Goal: Find specific page/section: Find specific page/section

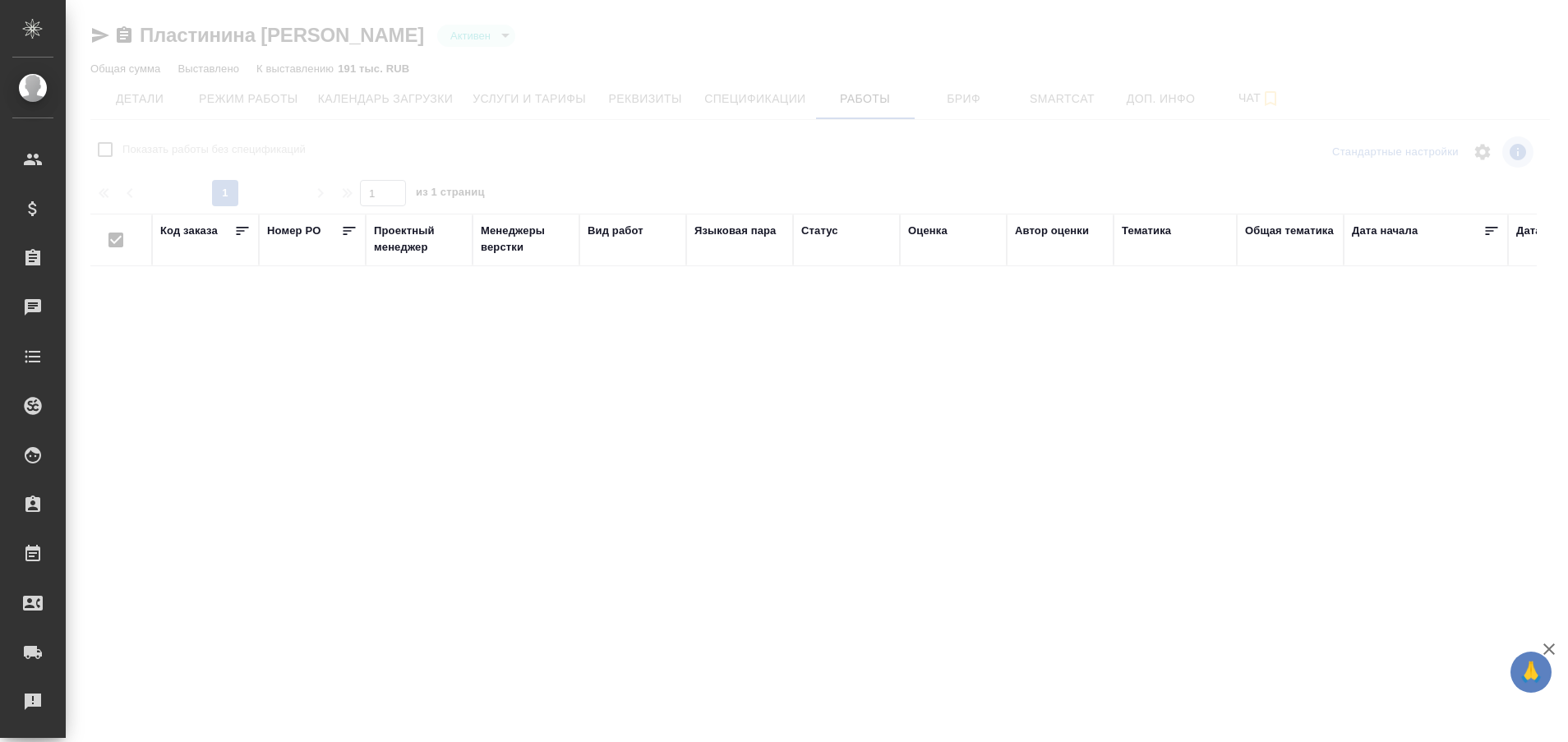
type input "active"
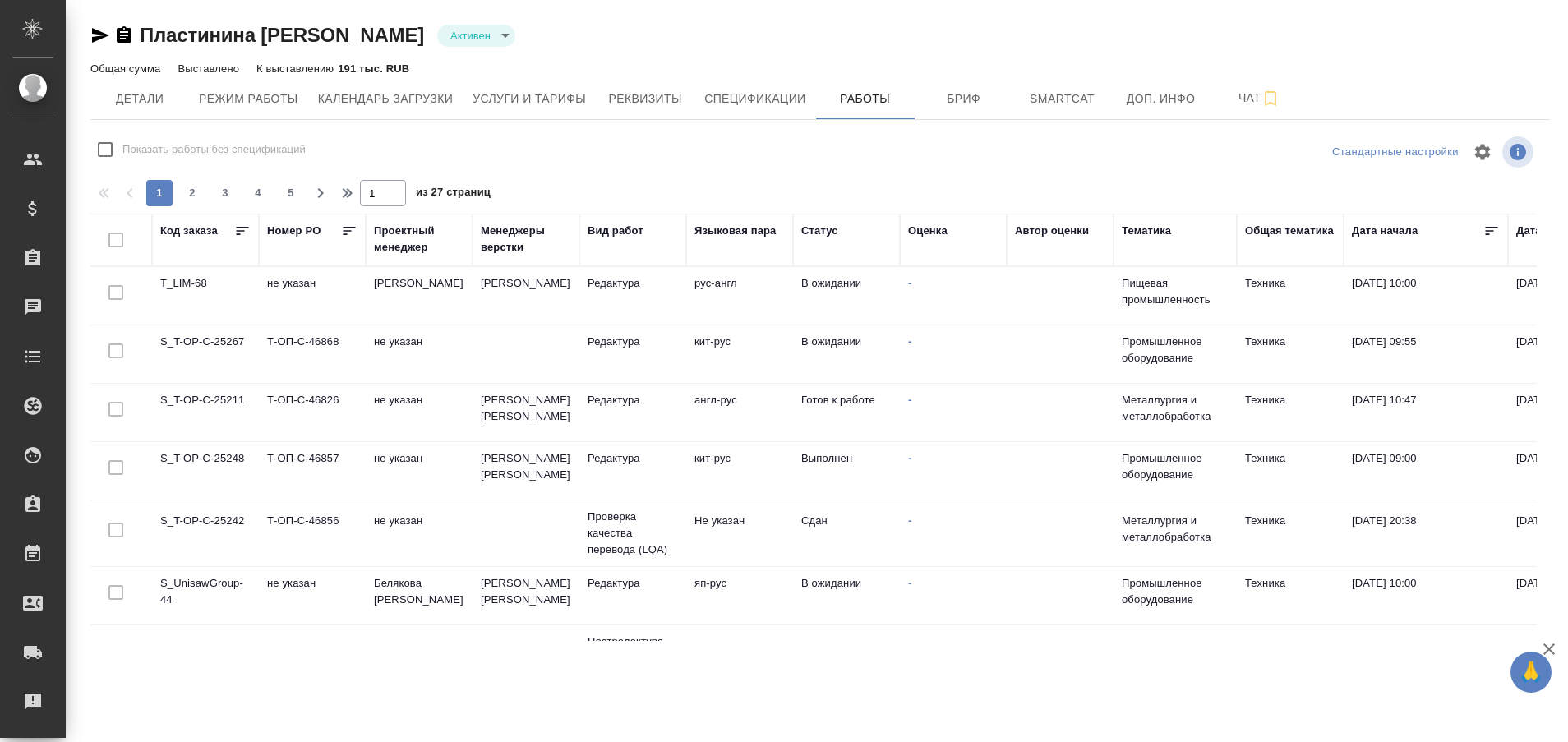
checkbox input "false"
click at [216, 574] on td "S_UnisawGroup-44" at bounding box center [205, 595] width 106 height 57
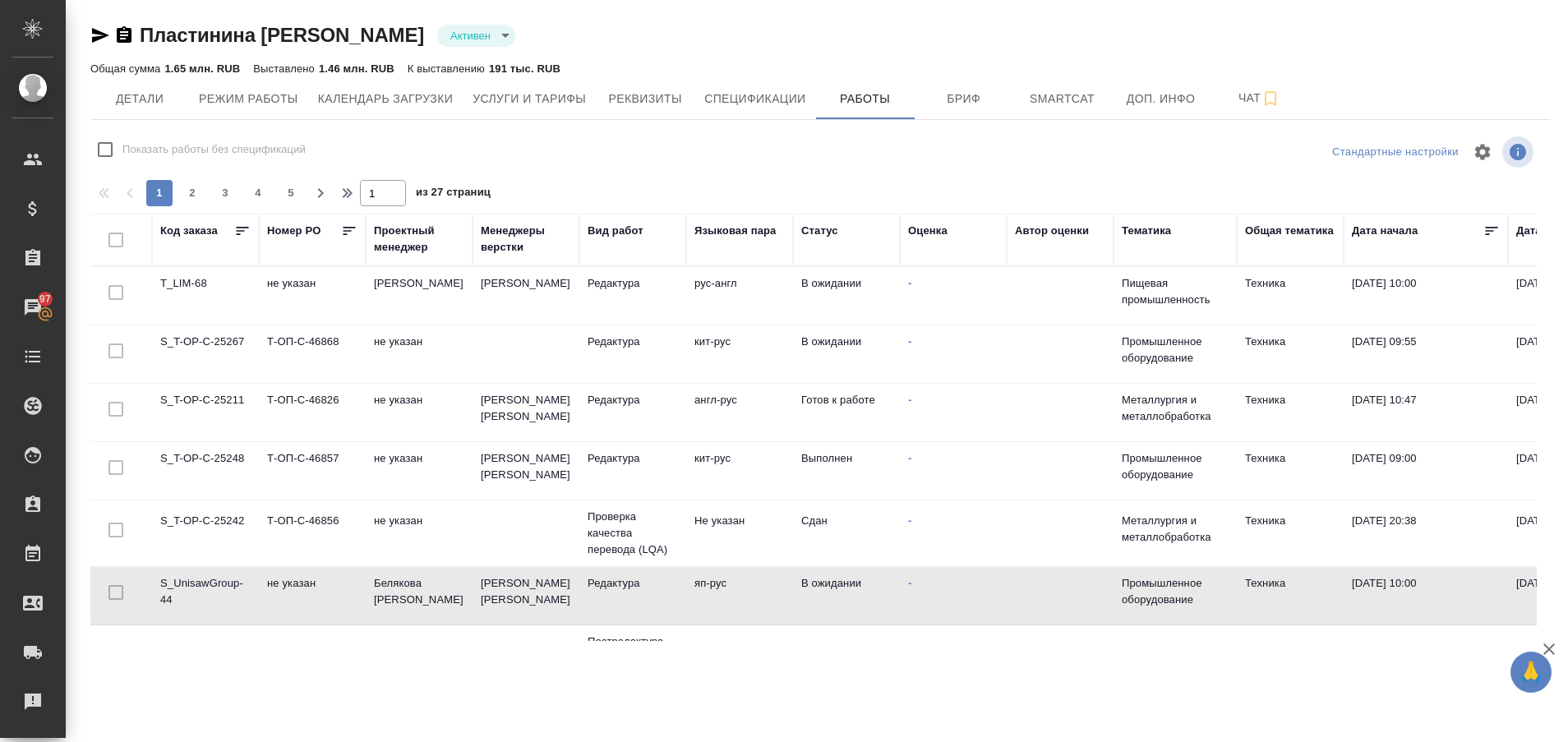
click at [216, 574] on td "S_UnisawGroup-44" at bounding box center [205, 595] width 106 height 57
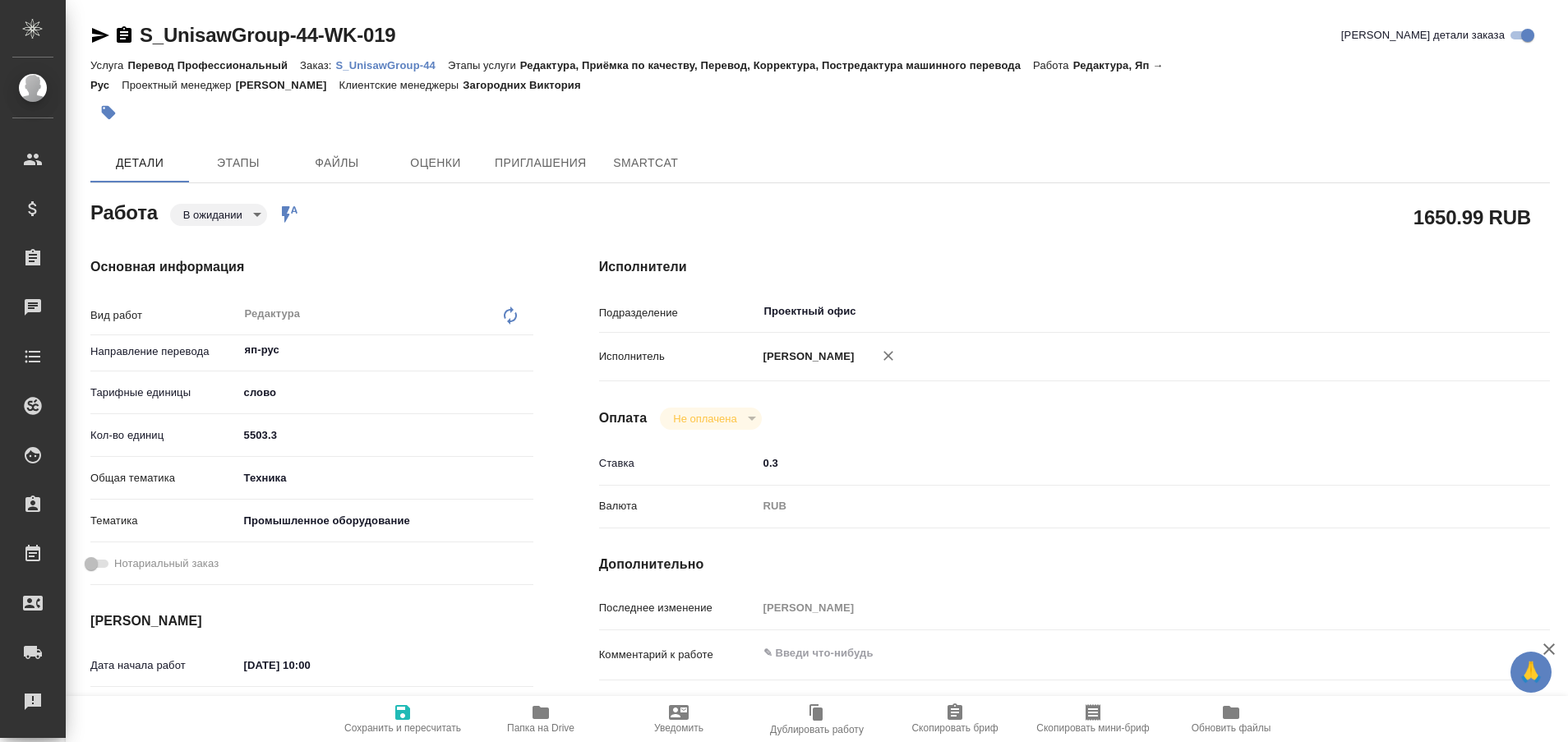
type textarea "x"
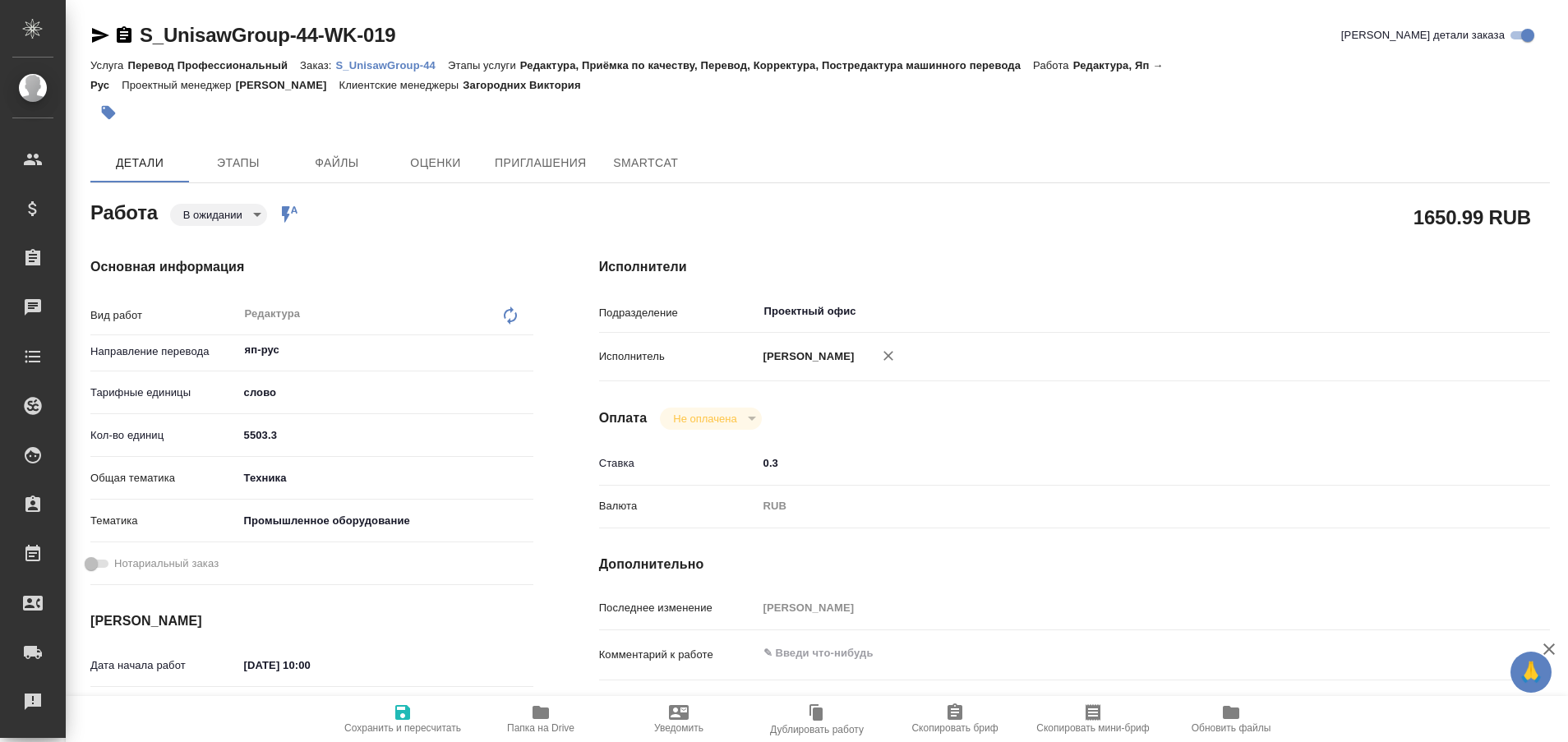
type textarea "x"
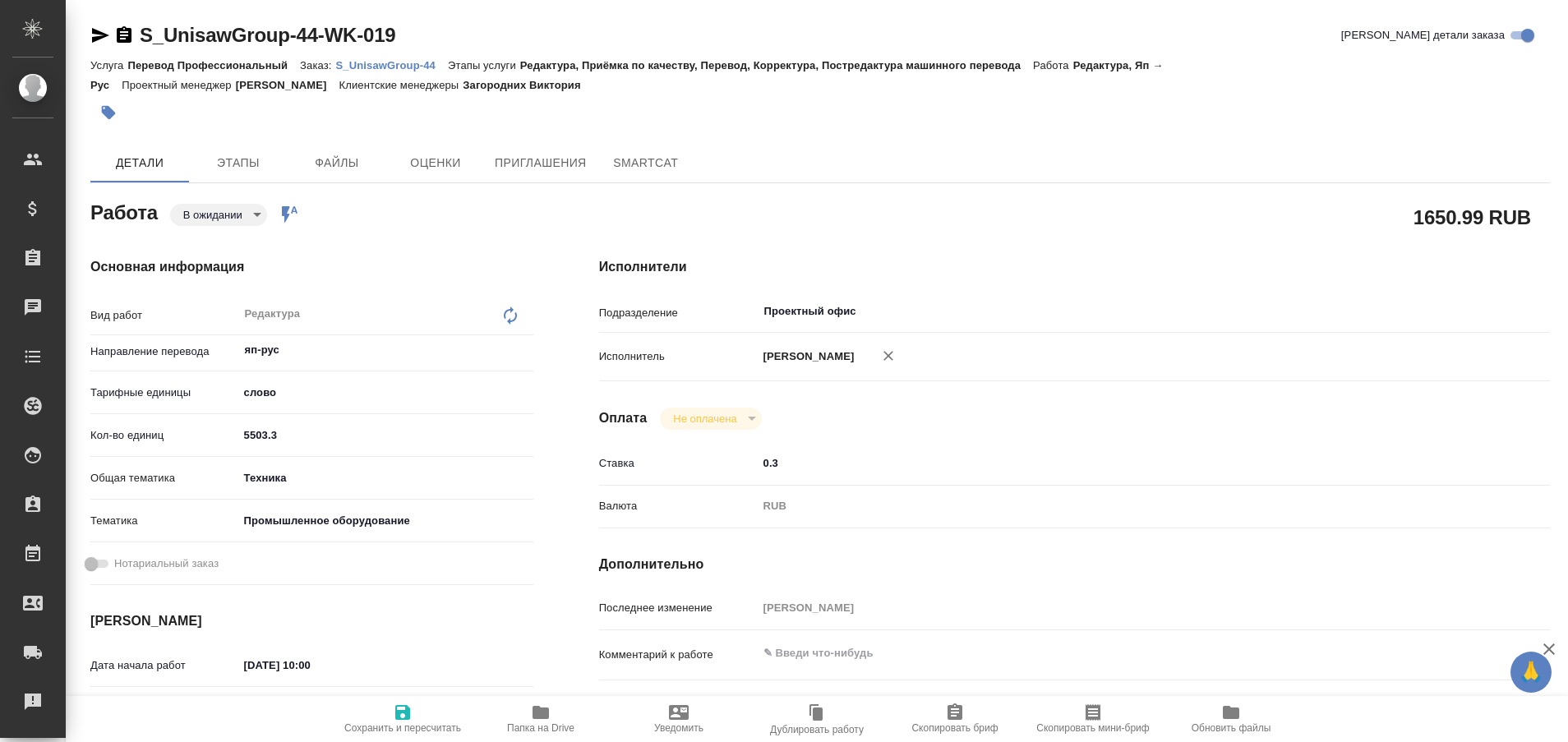
type textarea "x"
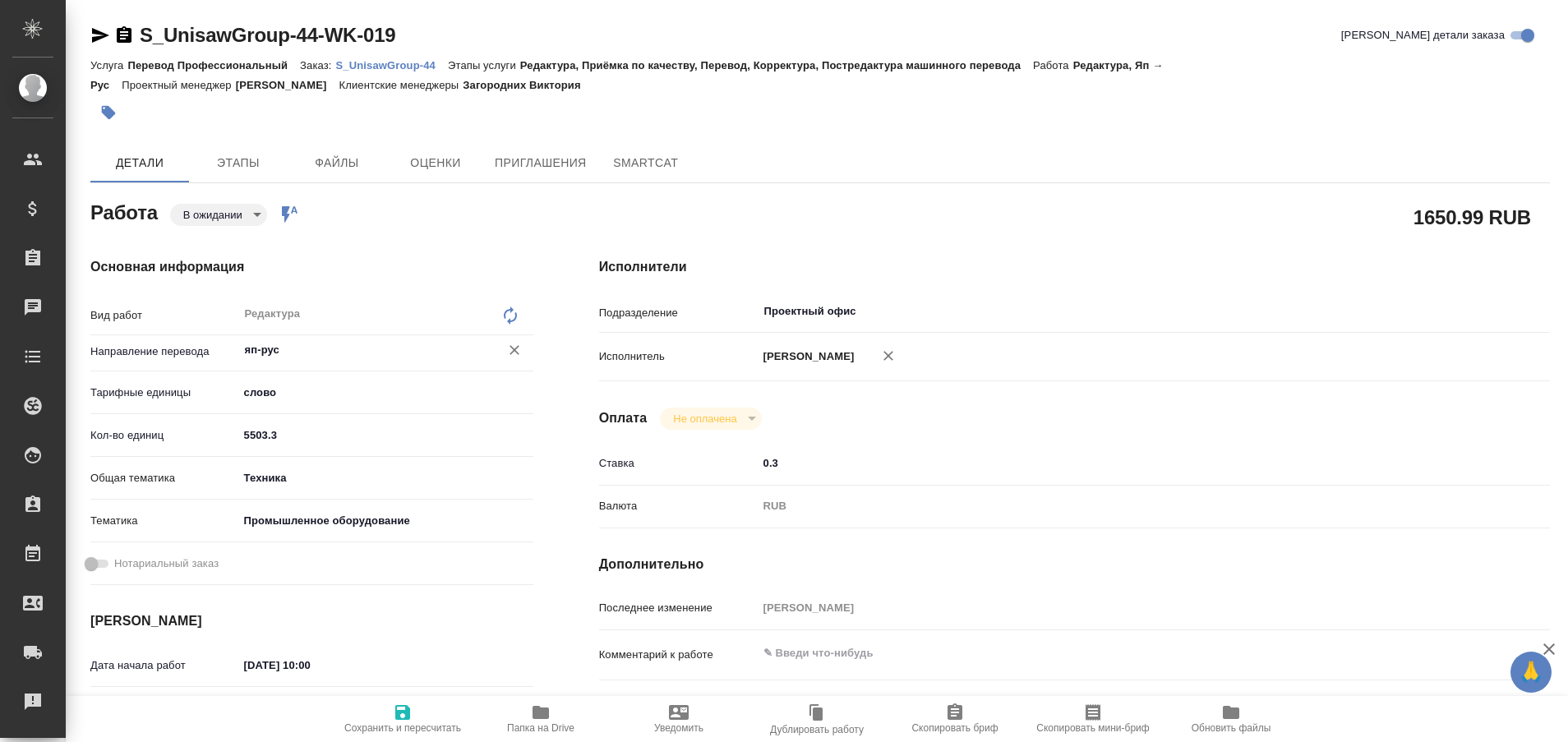
type textarea "x"
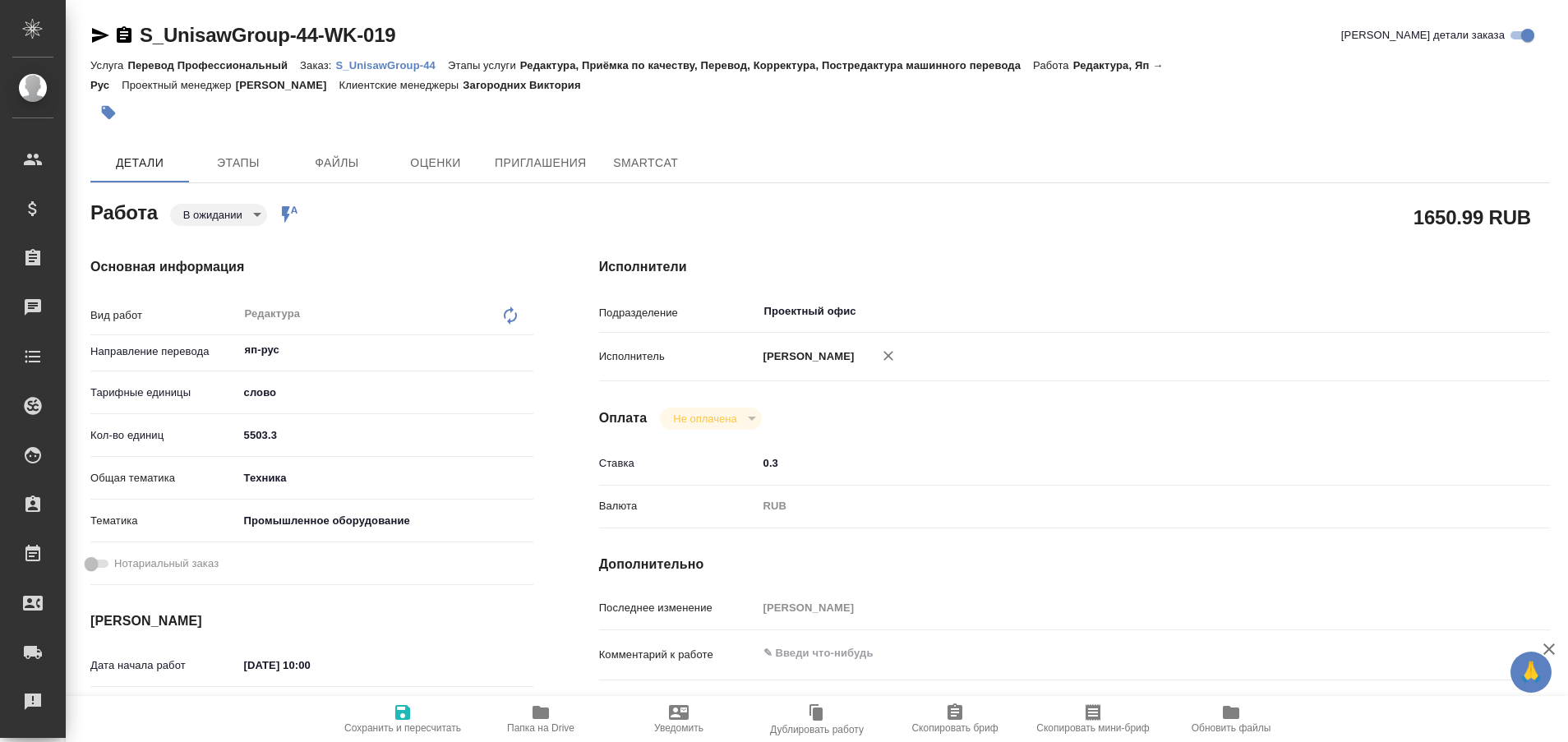
click at [421, 58] on link "S_UnisawGroup-44" at bounding box center [391, 64] width 112 height 14
type textarea "x"
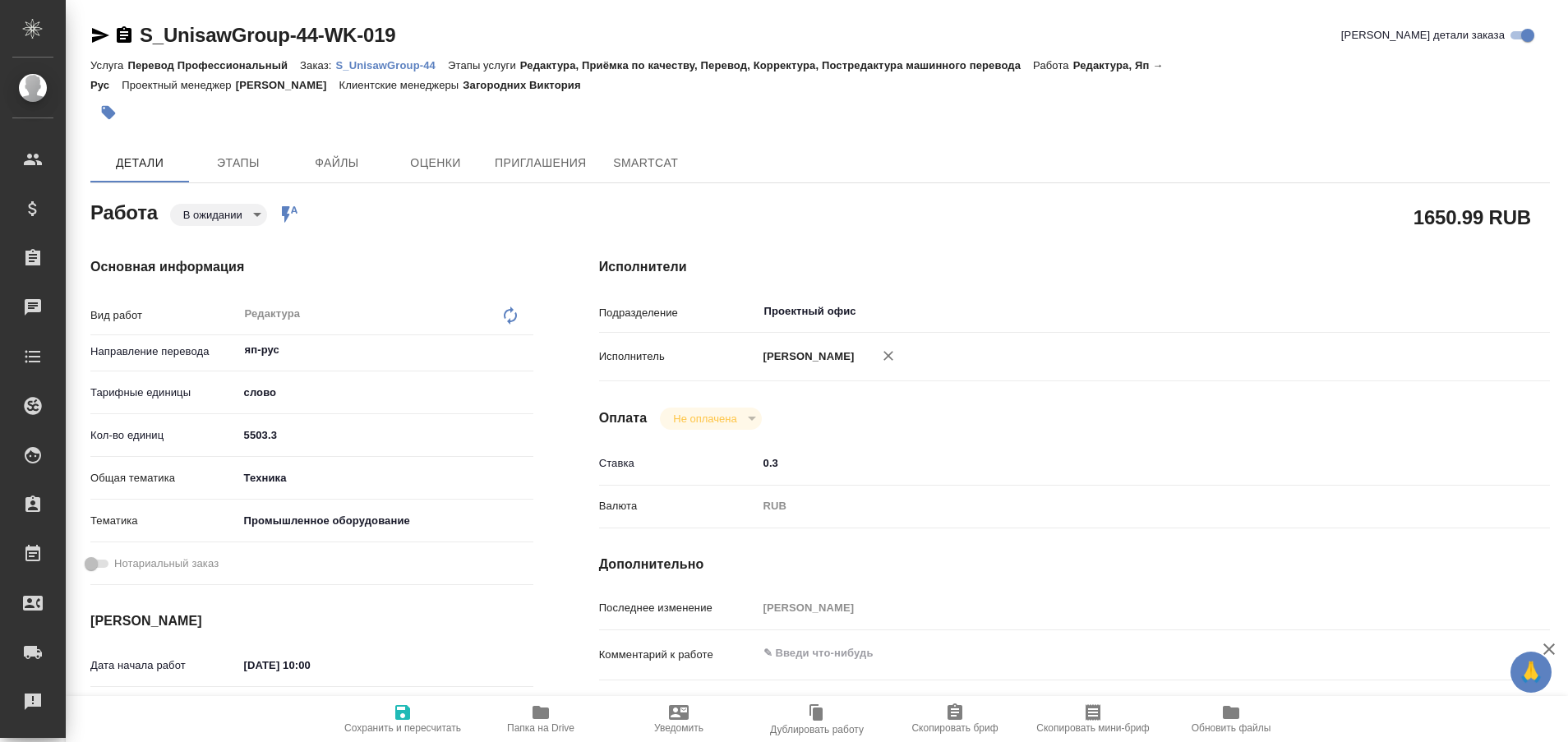
type textarea "x"
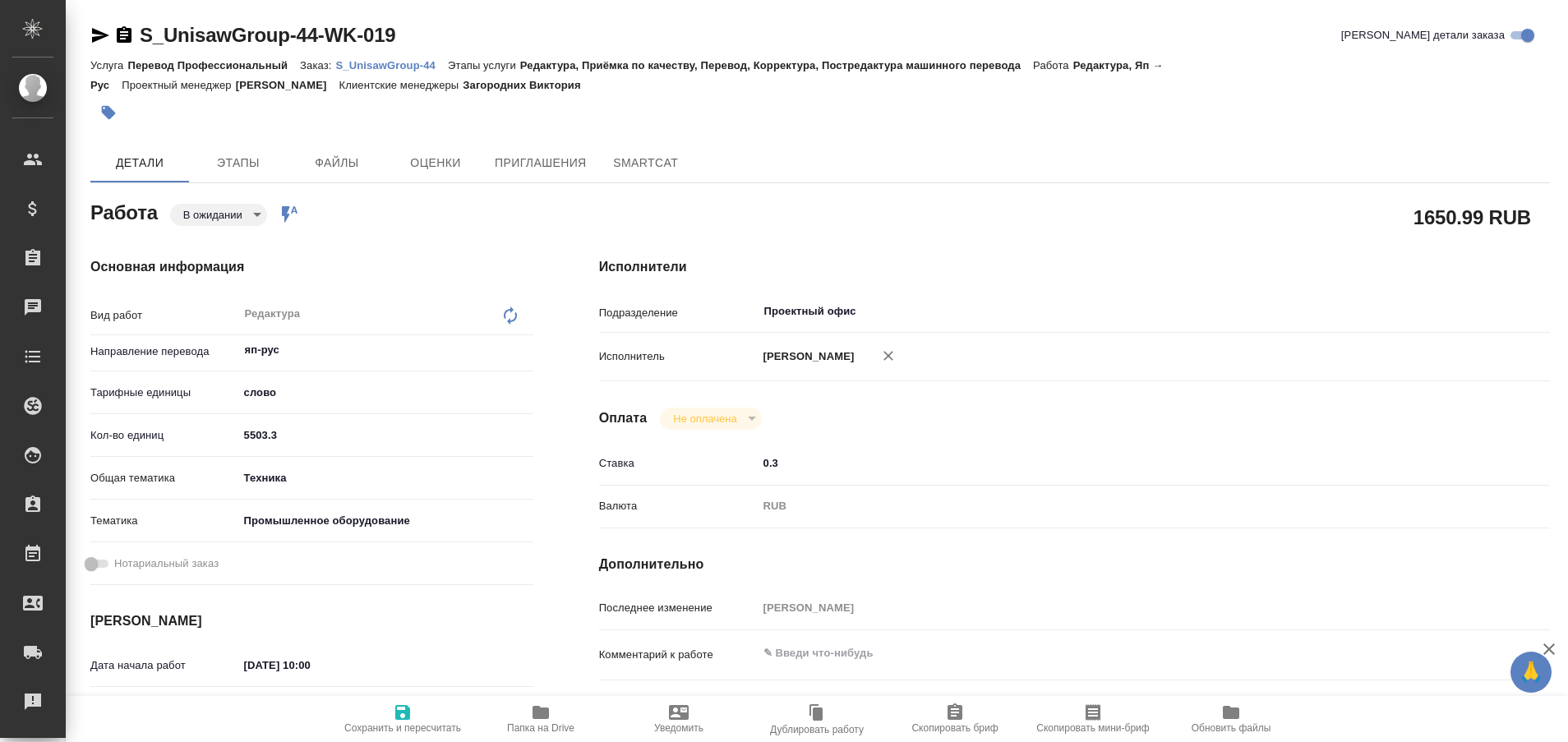
type textarea "x"
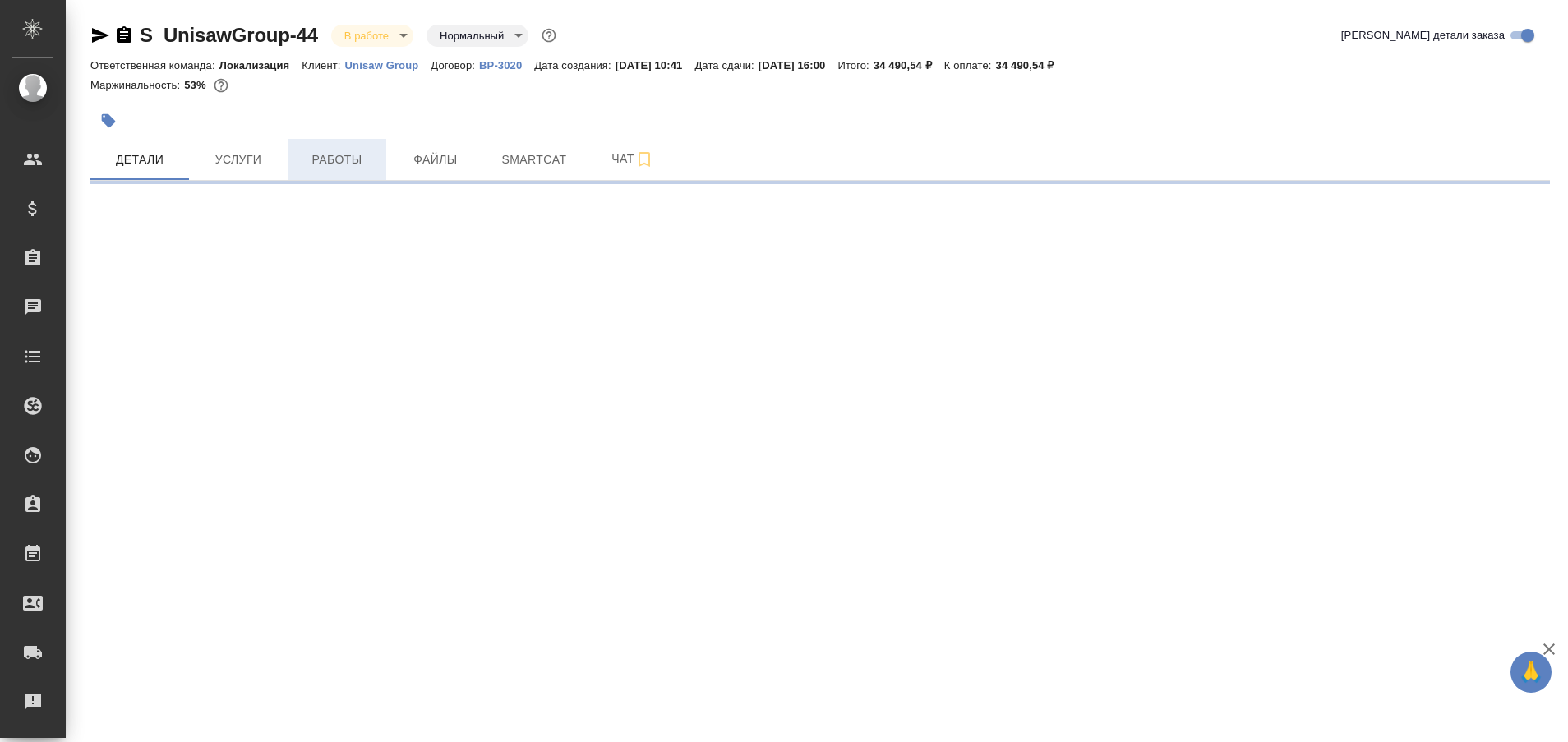
select select "RU"
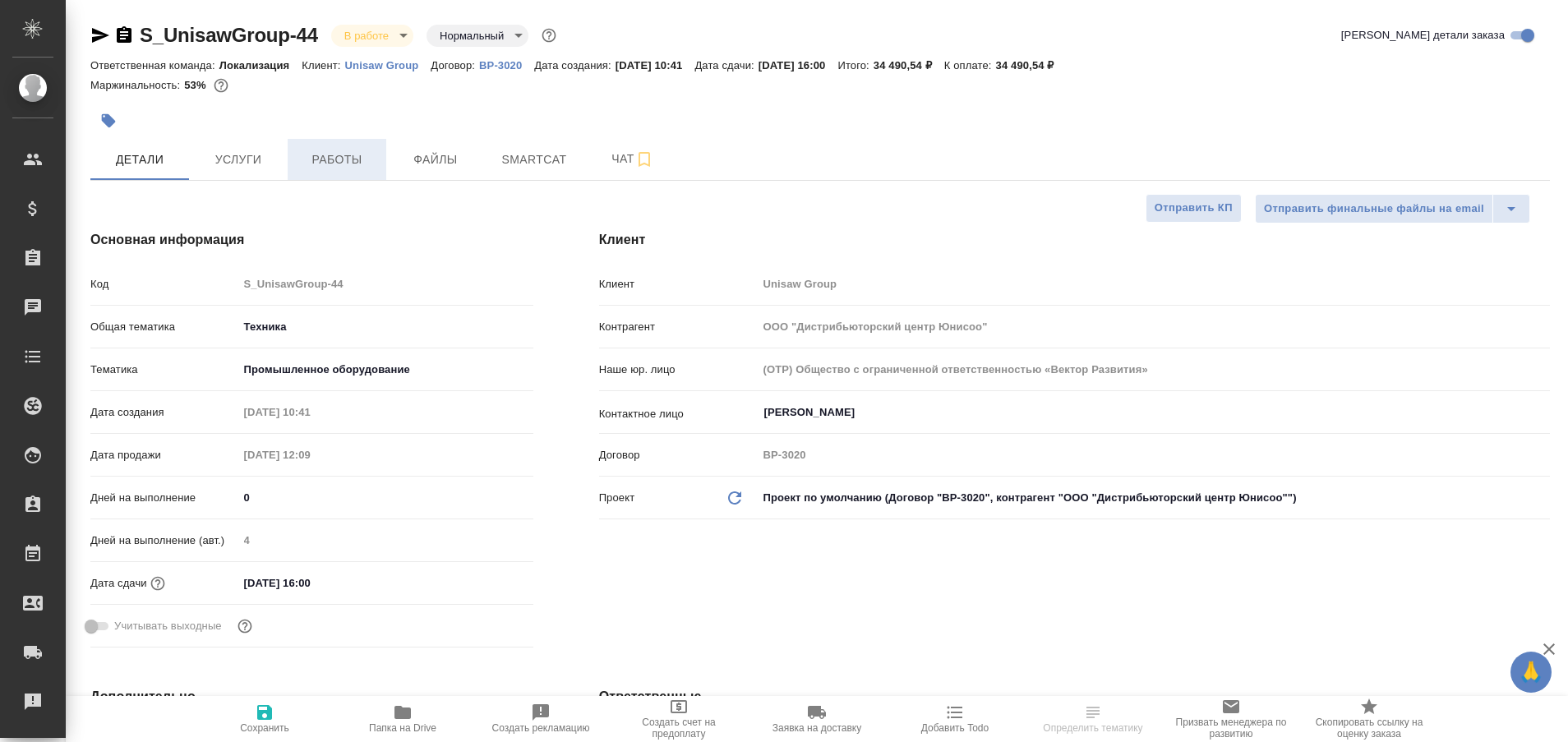
type textarea "x"
click at [336, 160] on span "Работы" at bounding box center [337, 159] width 79 height 21
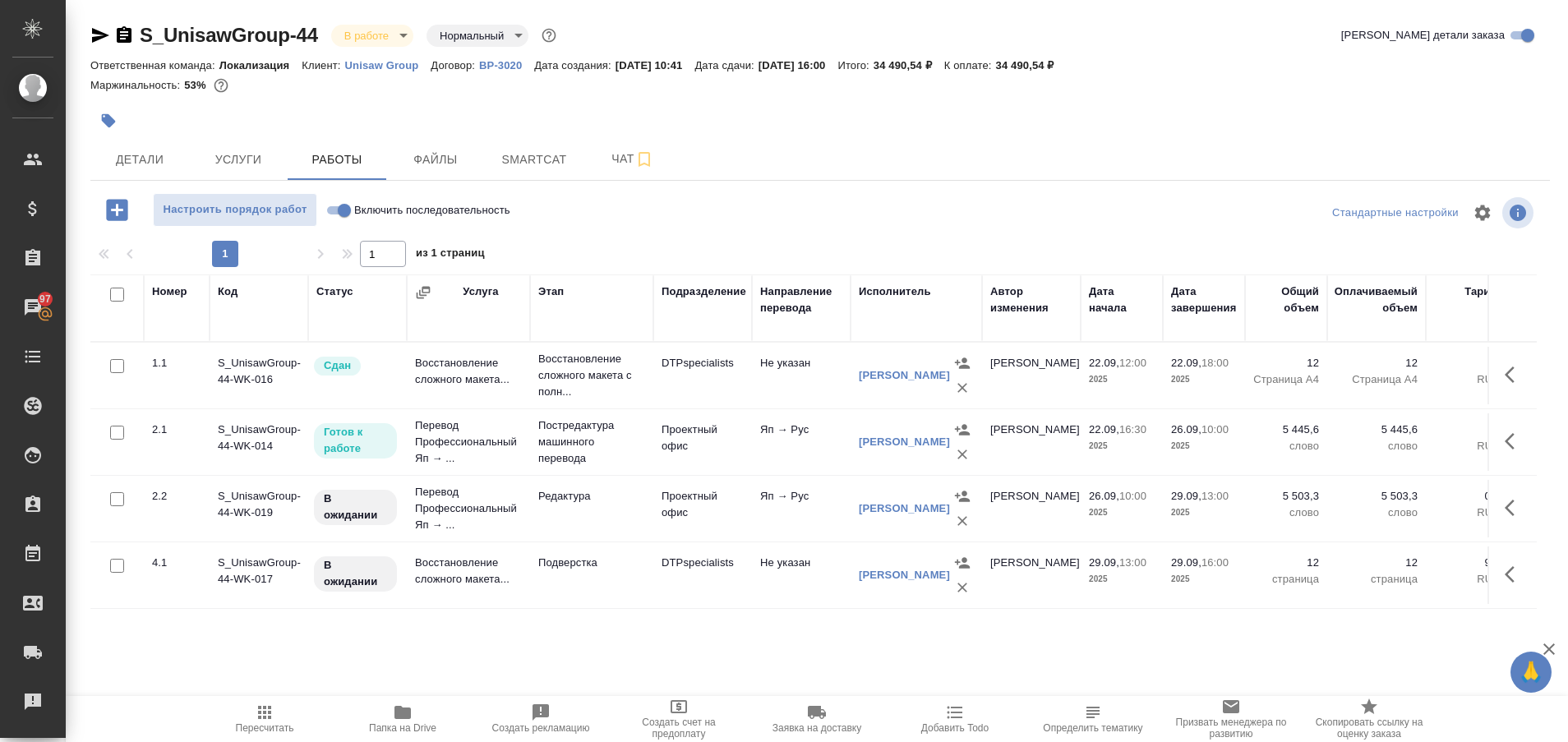
click at [873, 440] on div "Тургунбеков Тимур" at bounding box center [904, 442] width 91 height 16
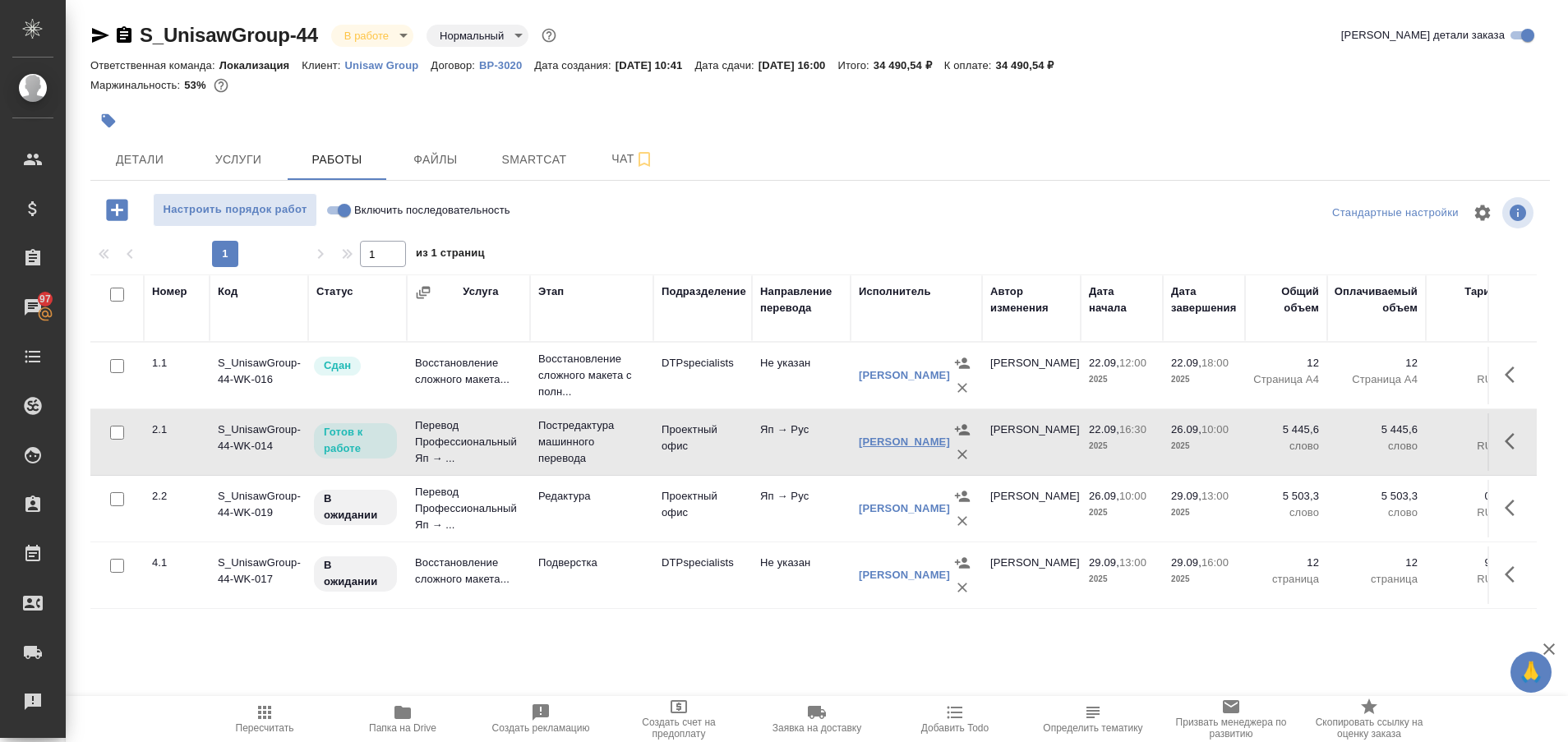
click at [875, 447] on link "Тургунбеков Тимур" at bounding box center [904, 442] width 91 height 13
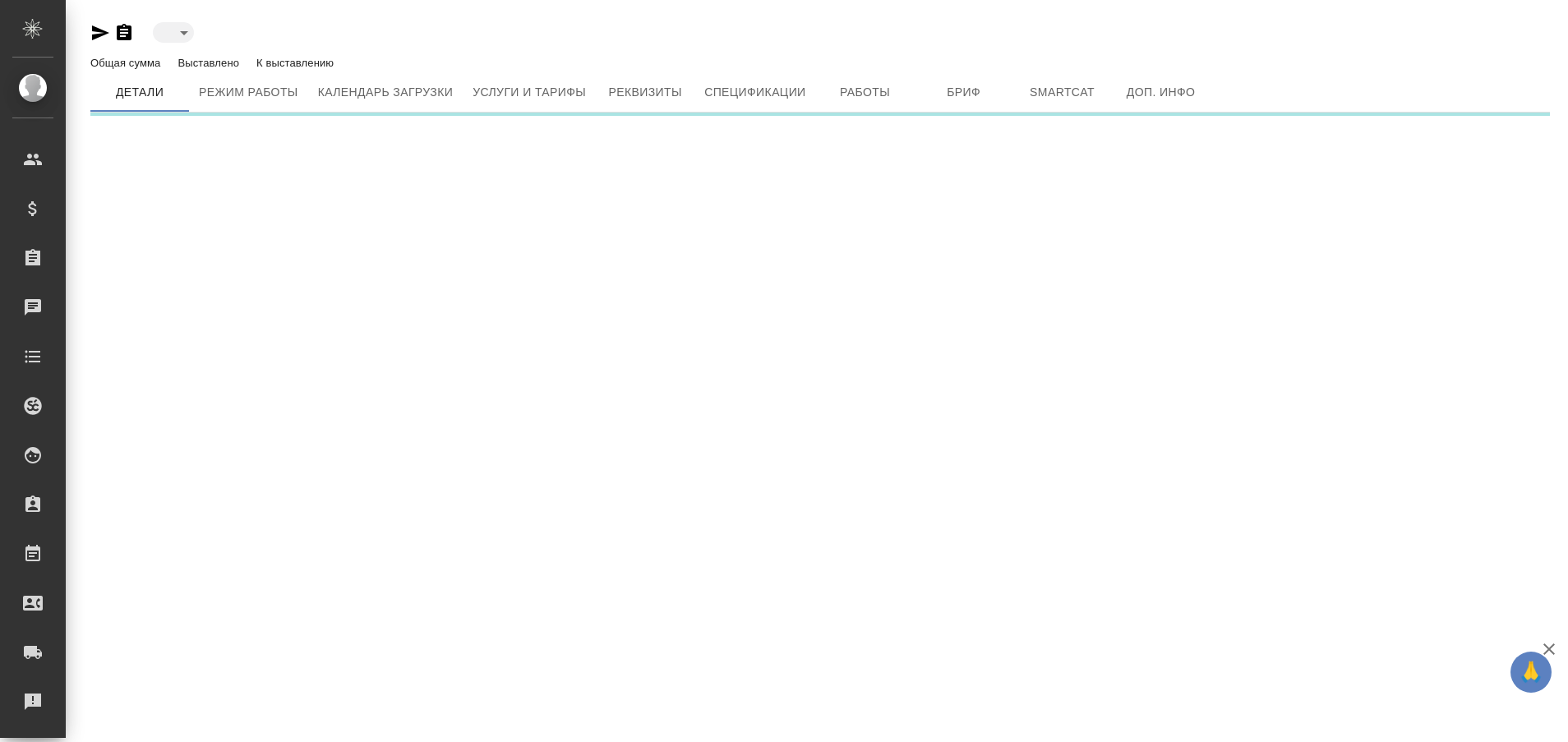
type input "active"
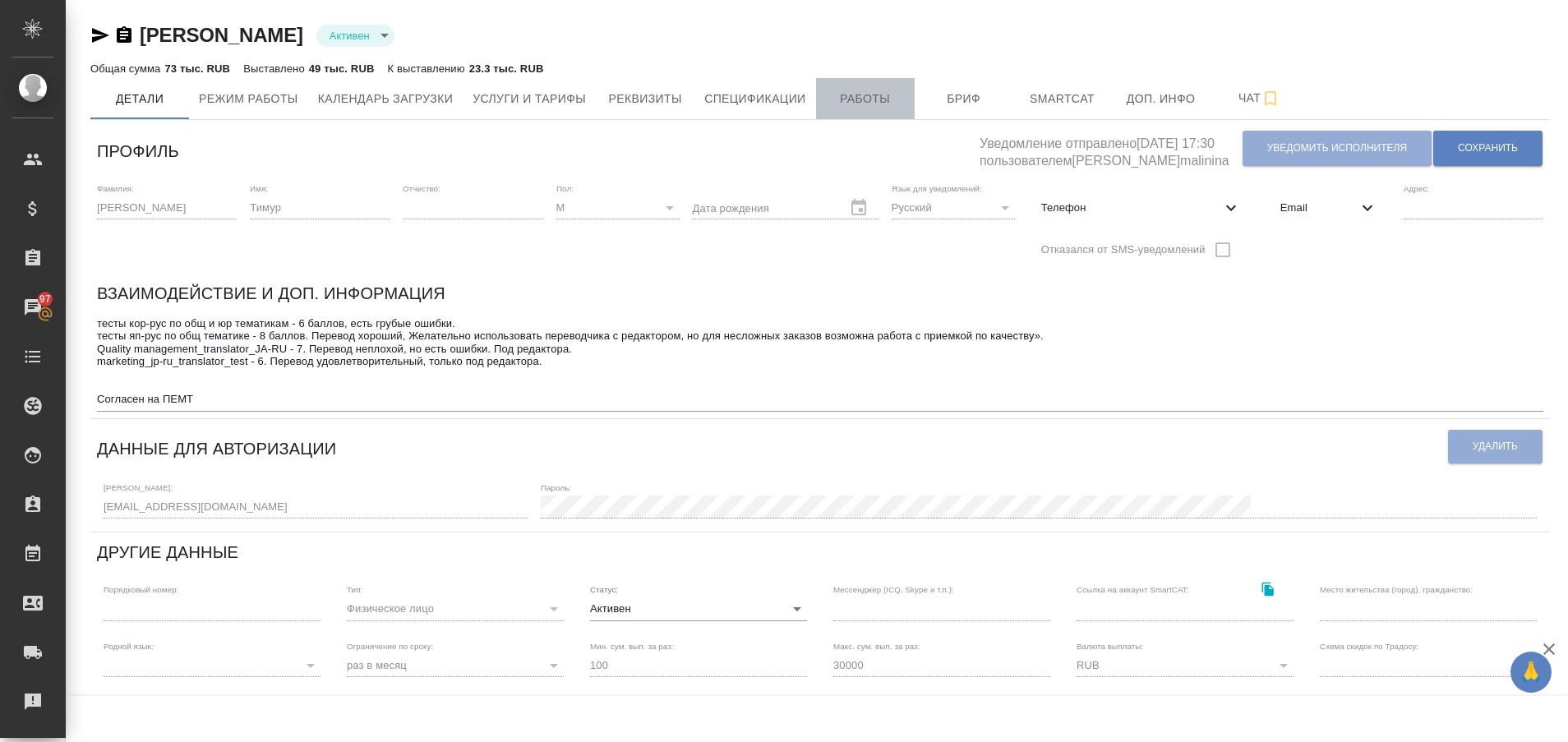
click at [867, 99] on span "Работы" at bounding box center [865, 99] width 79 height 21
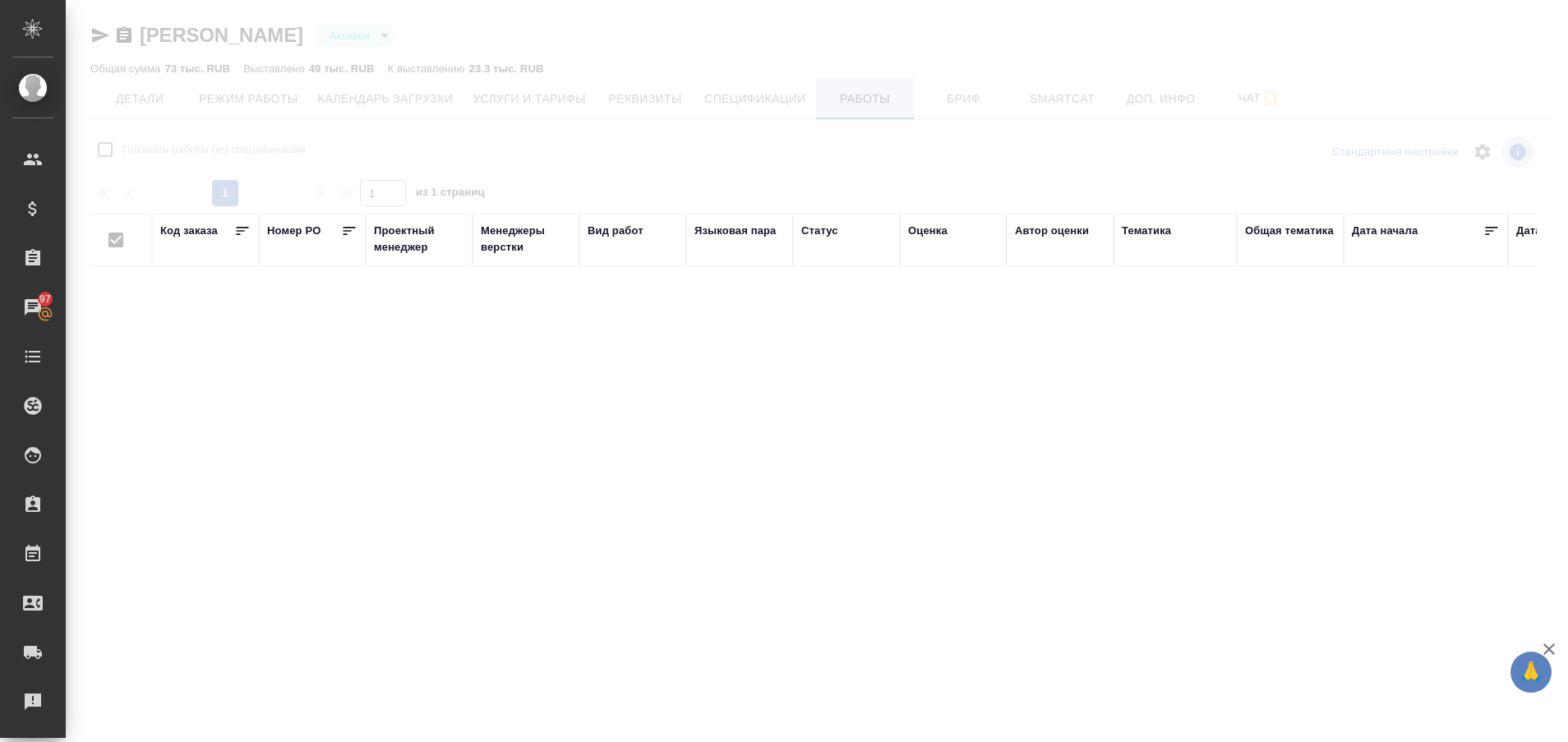
checkbox input "false"
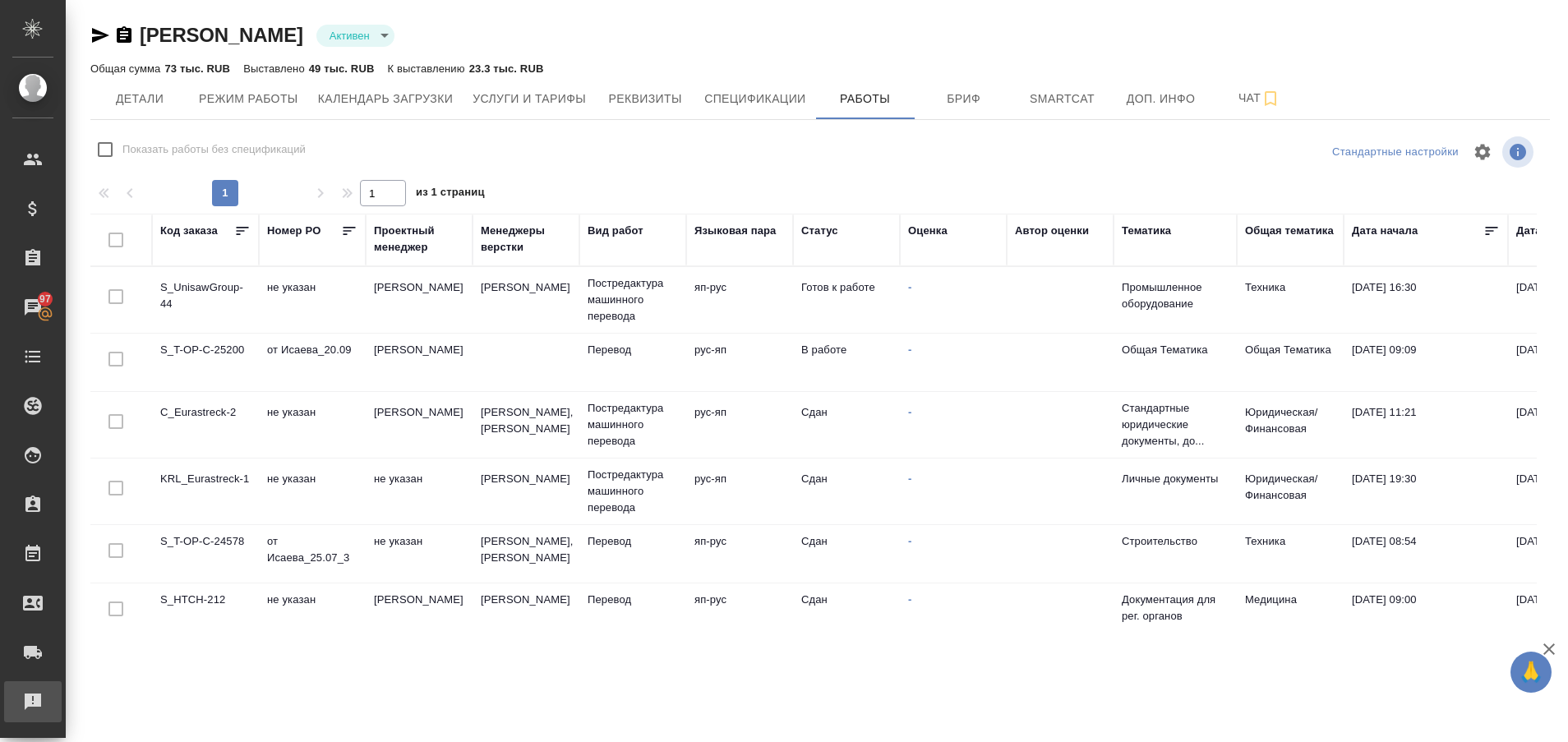
click at [33, 707] on div "Рекламации" at bounding box center [12, 701] width 41 height 25
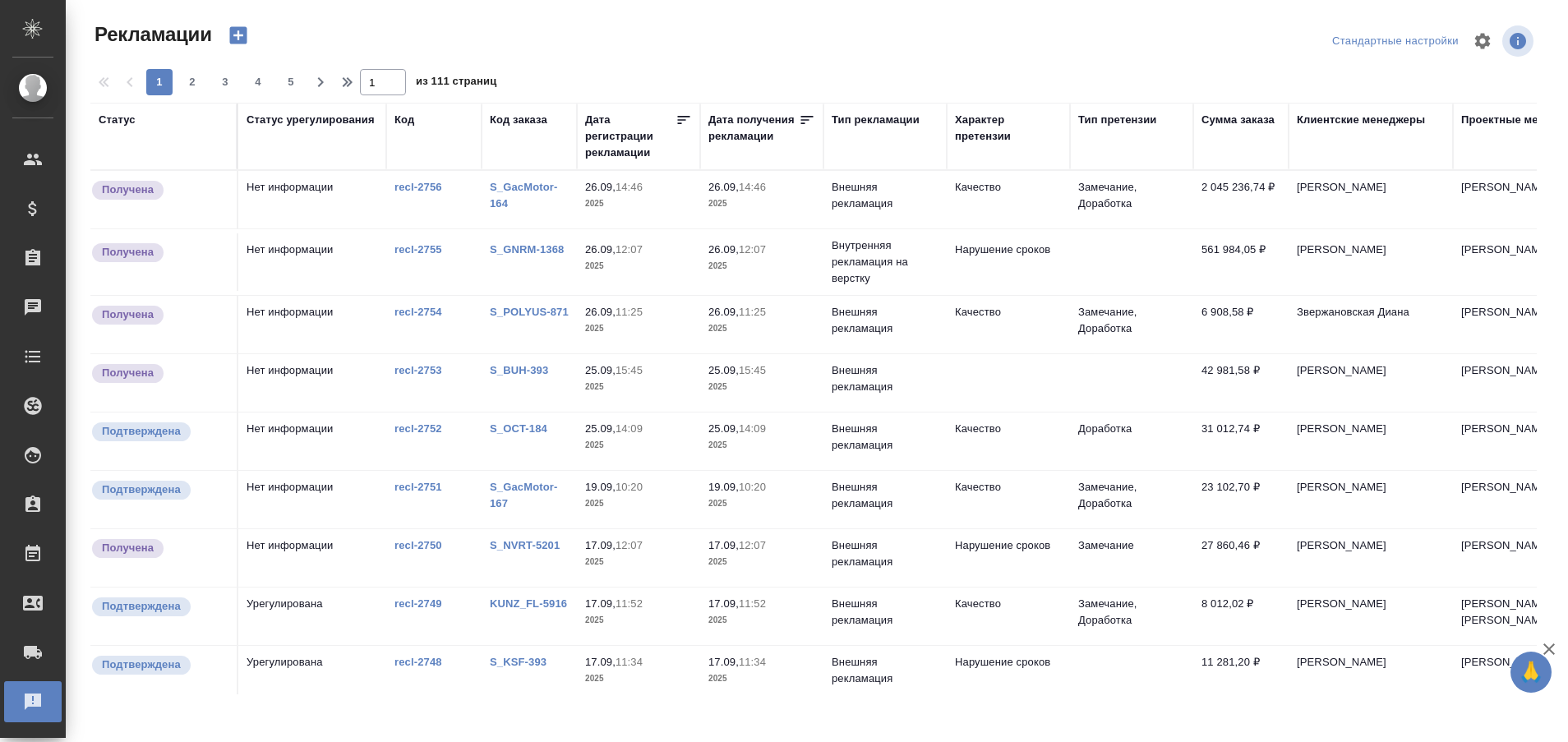
click at [523, 123] on div "Код заказа" at bounding box center [518, 120] width 57 height 16
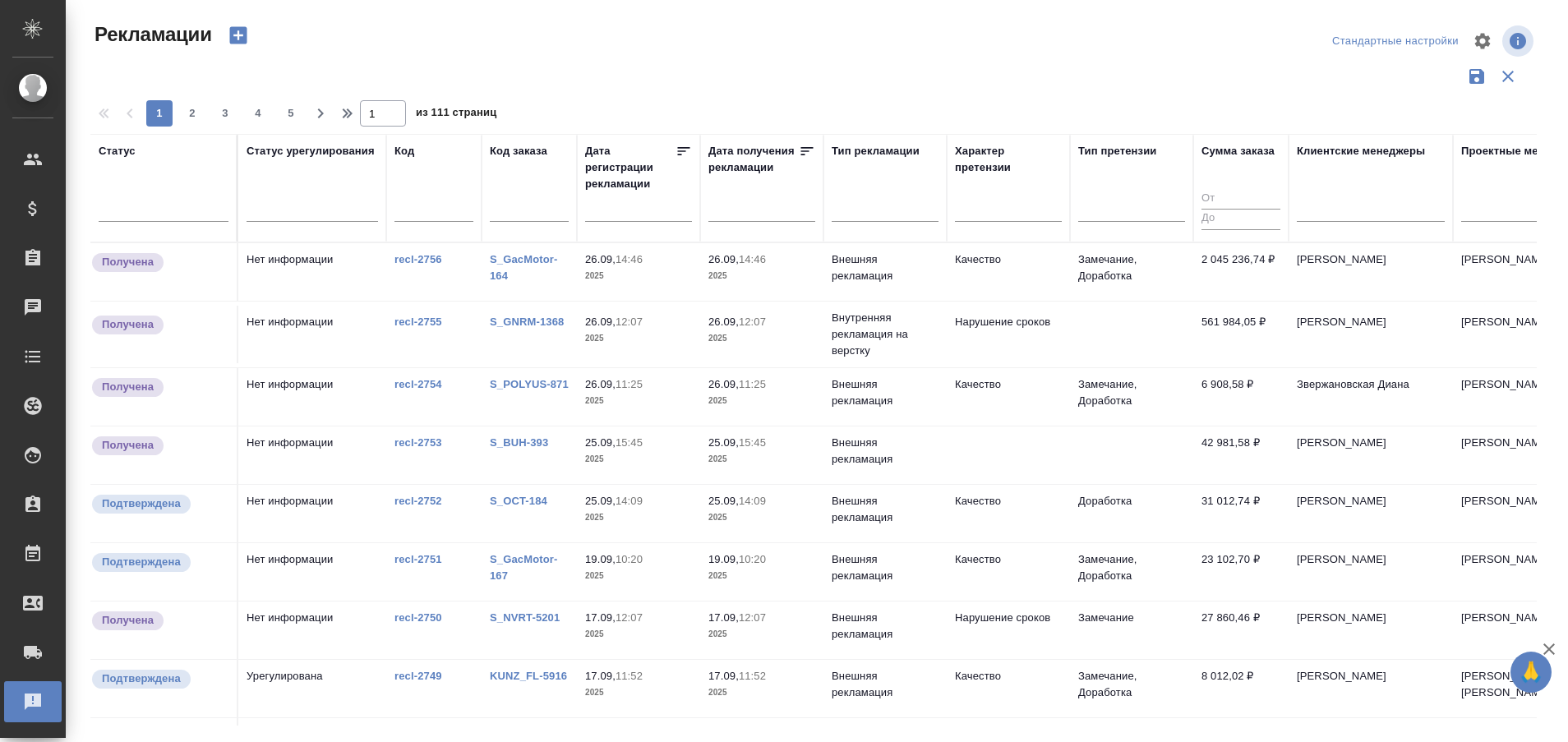
click at [518, 200] on div at bounding box center [528, 212] width 79 height 40
click at [518, 209] on input "text" at bounding box center [528, 210] width 79 height 21
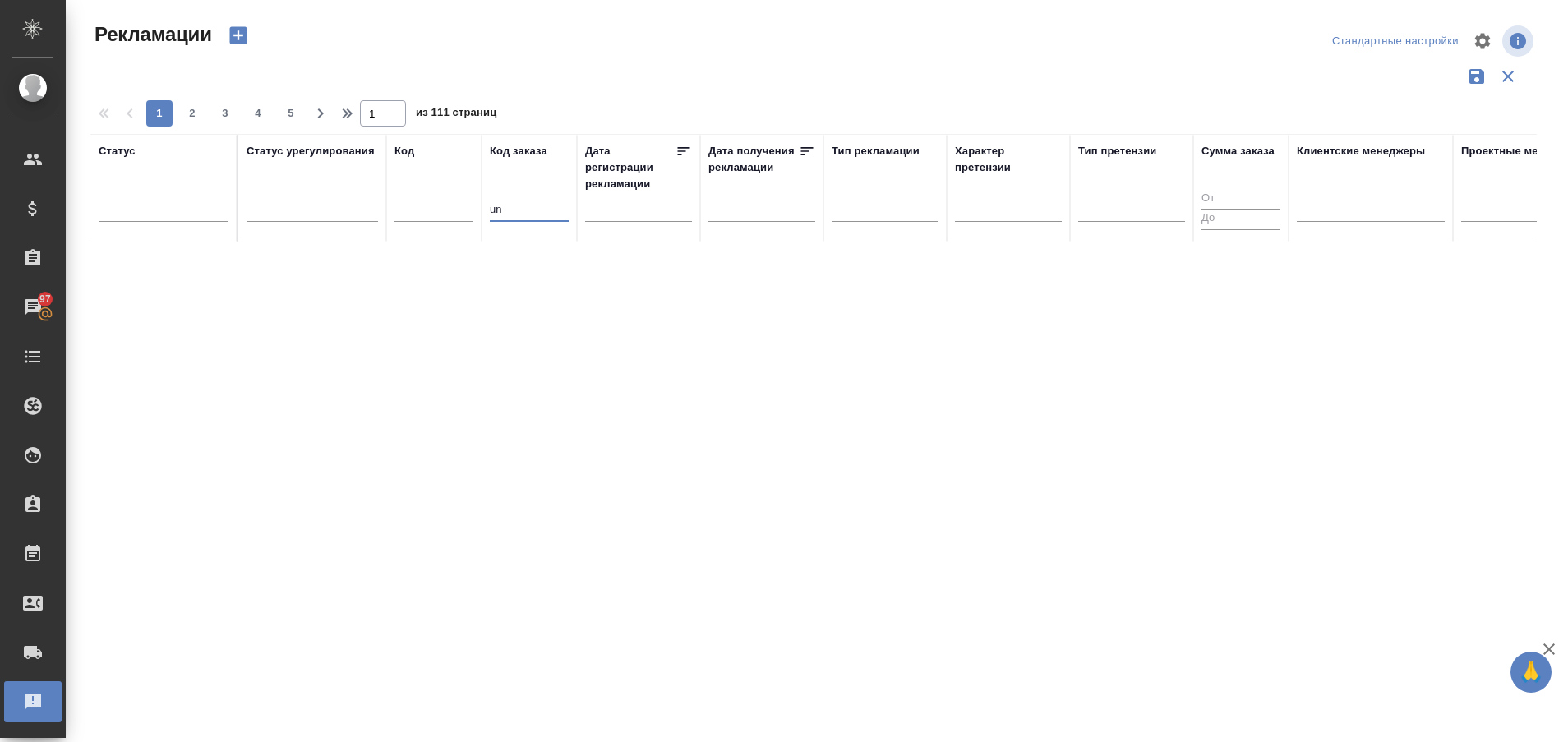
type input "u"
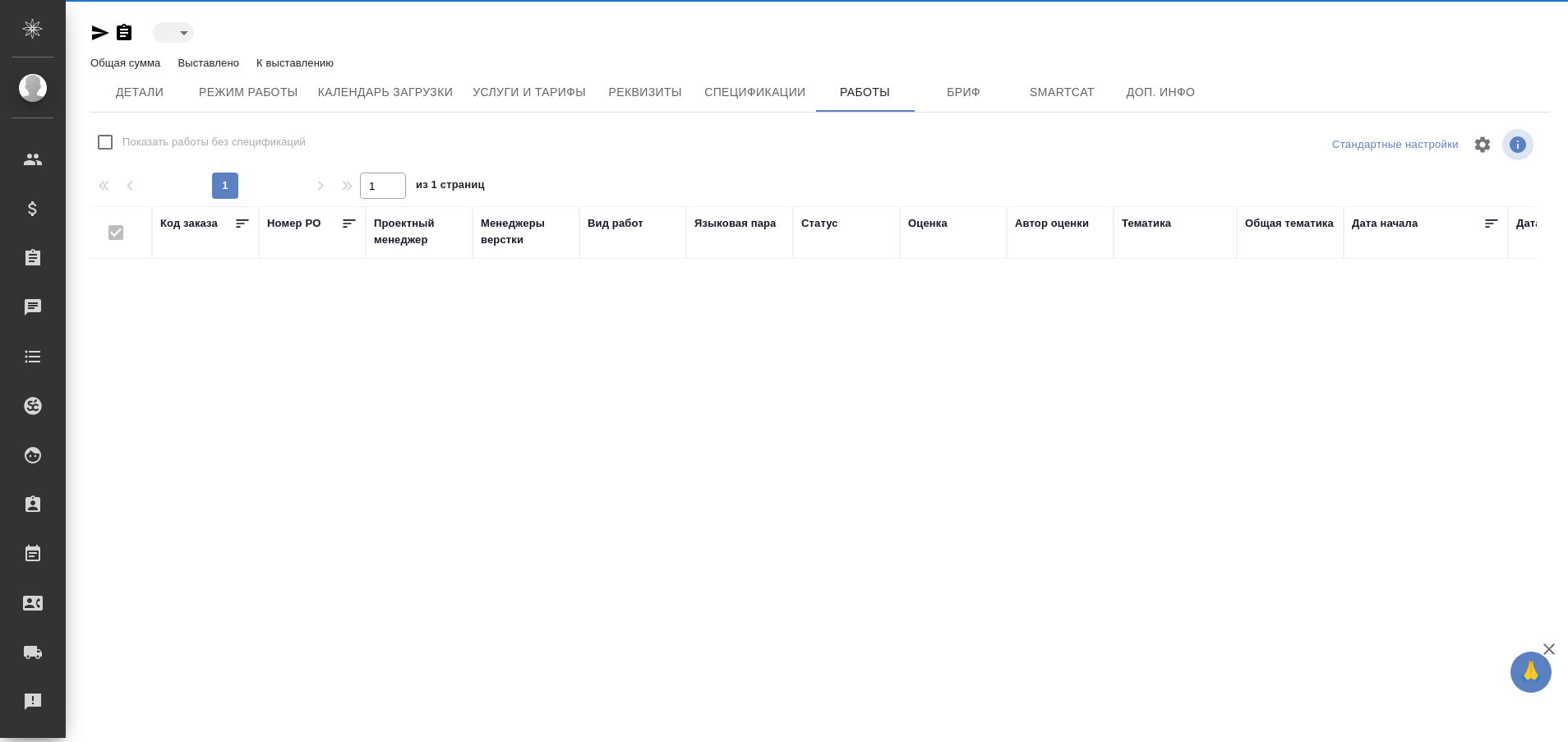
type input "active"
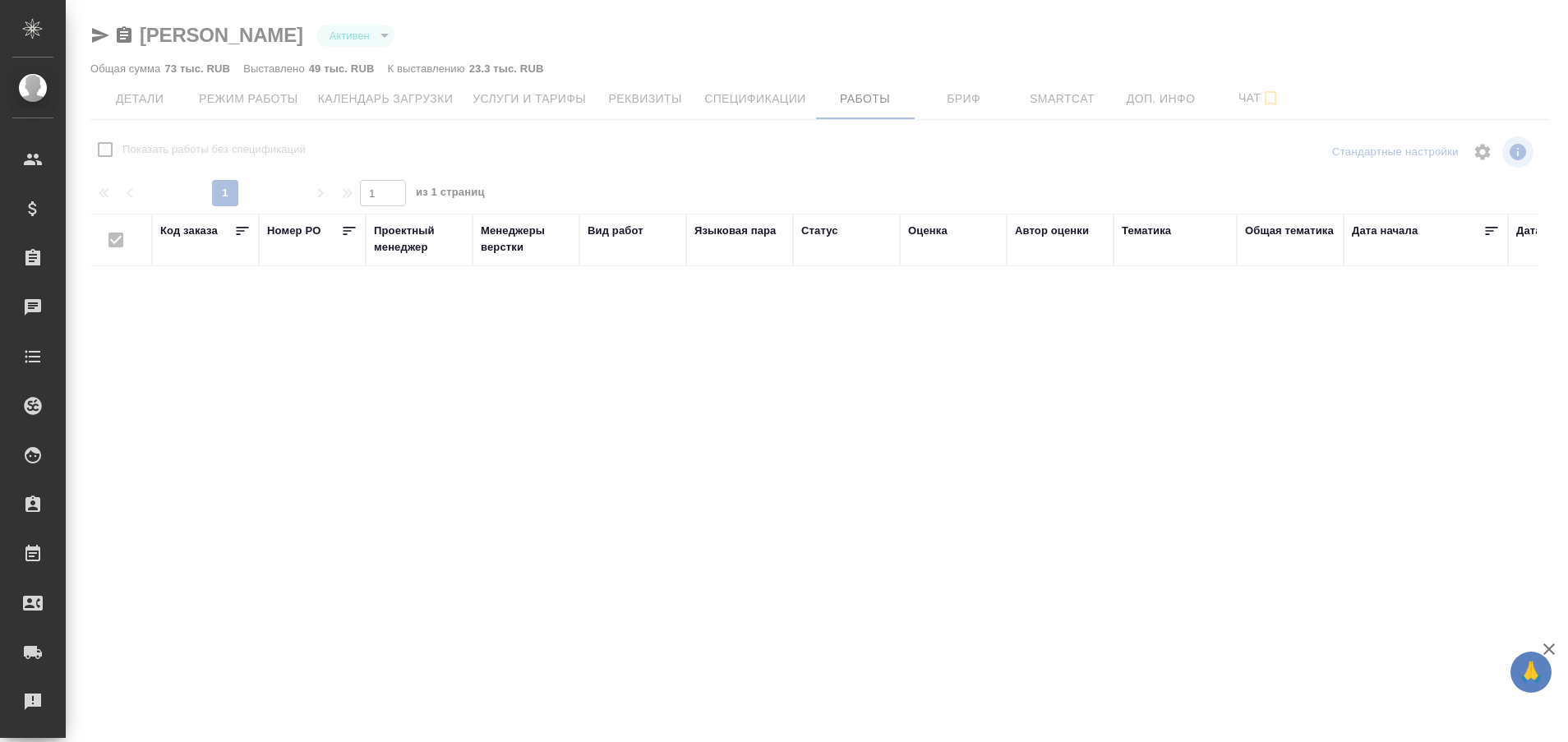
checkbox input "false"
